Goal: Information Seeking & Learning: Learn about a topic

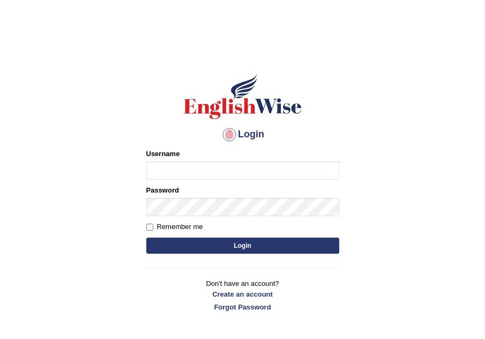
type input "Leticia_parramatta"
click at [231, 244] on button "Login" at bounding box center [242, 245] width 193 height 16
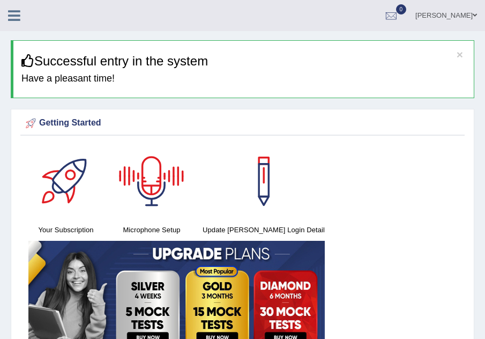
click at [11, 20] on icon at bounding box center [14, 16] width 12 height 14
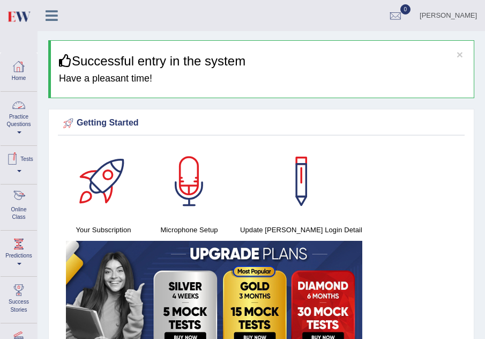
click at [17, 206] on link "Online Class" at bounding box center [19, 205] width 36 height 42
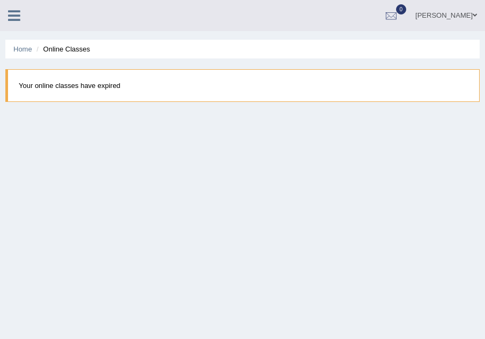
click at [15, 16] on icon at bounding box center [14, 16] width 12 height 14
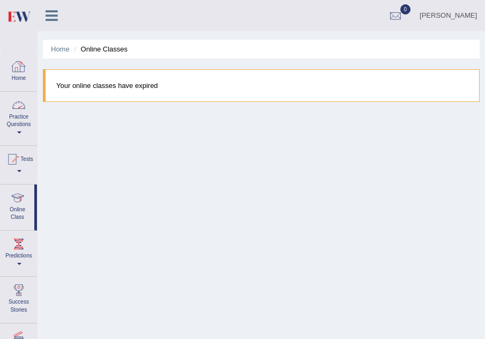
click at [17, 118] on link "Practice Questions" at bounding box center [19, 117] width 36 height 50
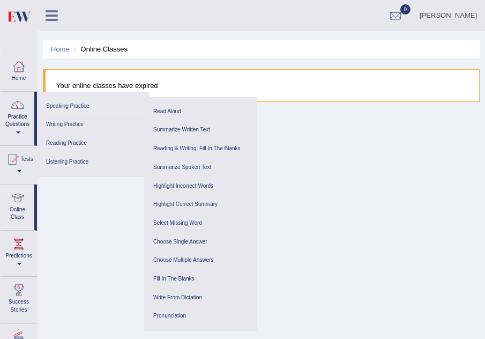
click at [61, 100] on link "Speaking Practice" at bounding box center [93, 106] width 102 height 19
click at [194, 110] on link "Read Aloud" at bounding box center [200, 111] width 102 height 19
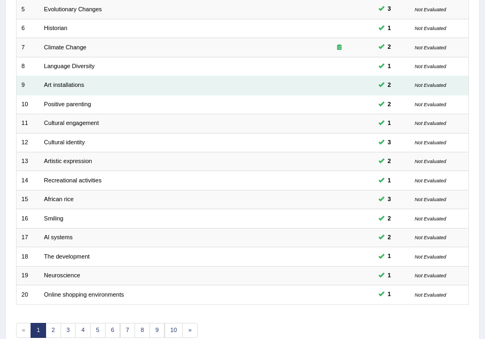
scroll to position [286, 0]
